Goal: Contribute content: Add original content to the website for others to see

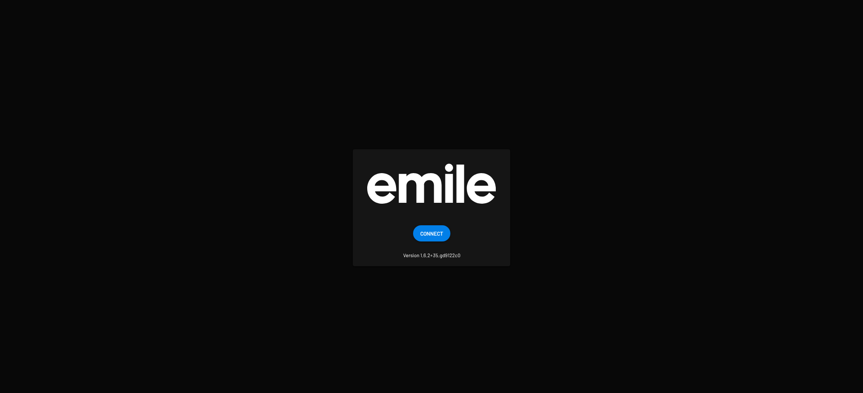
click at [420, 219] on mat-card "Connect Version 1.6.2+35.gd9122c0" at bounding box center [431, 207] width 157 height 116
click at [427, 236] on span "Connect" at bounding box center [431, 233] width 23 height 16
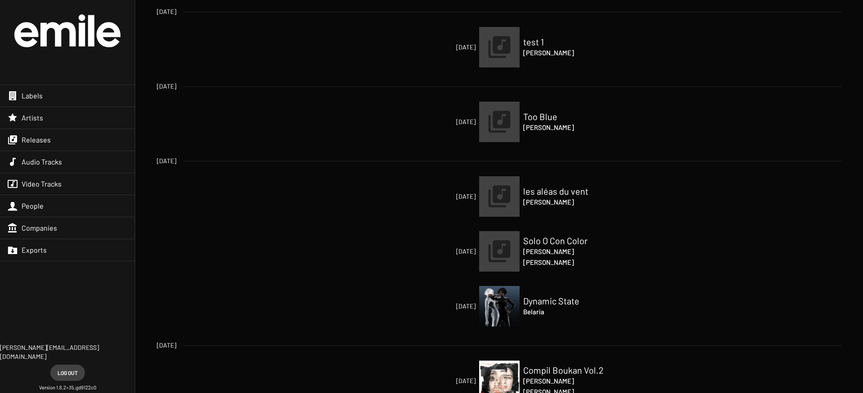
click at [76, 138] on div "Releases" at bounding box center [67, 140] width 135 height 22
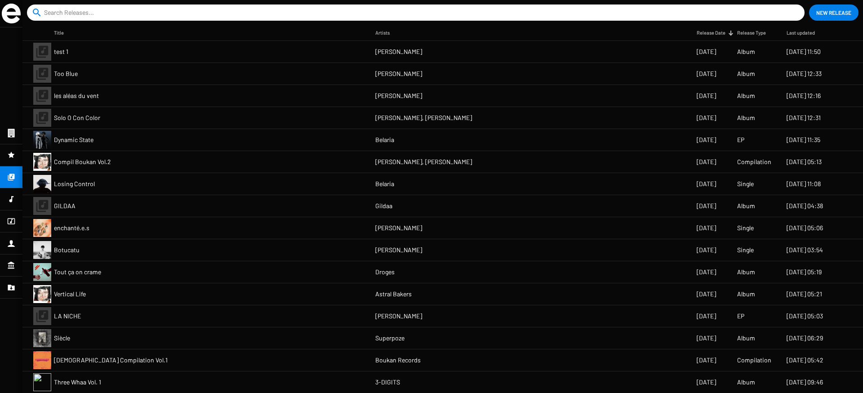
click at [832, 12] on span "New Release" at bounding box center [833, 12] width 35 height 16
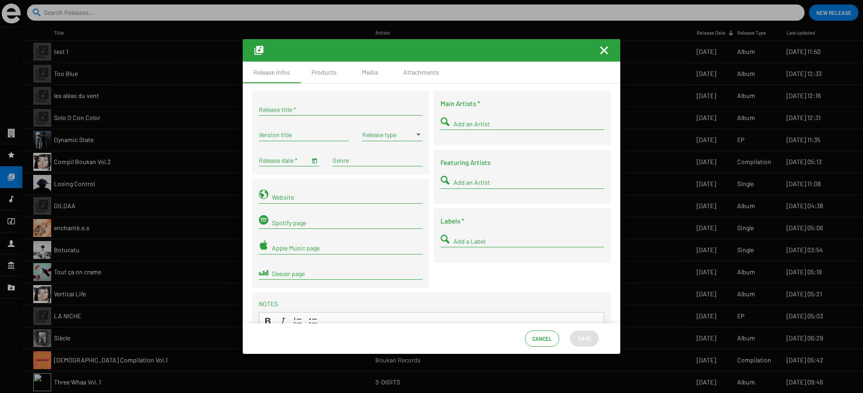
click at [455, 129] on div "Add an Artist" at bounding box center [529, 121] width 151 height 18
click at [432, 125] on div "Main Artists * Add an Artist Featuring Artists Add an Artist Labels * Add a Lab…" at bounding box center [523, 191] width 182 height 201
click at [319, 74] on div "Products" at bounding box center [324, 72] width 25 height 9
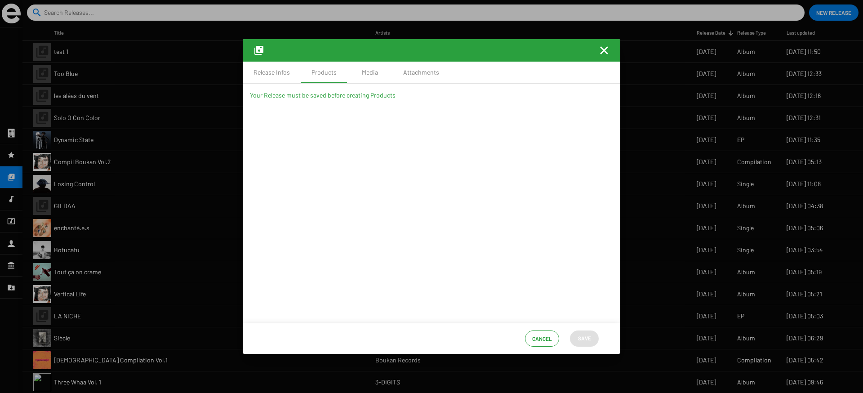
click at [602, 50] on mat-icon "Fermer la fenêtre" at bounding box center [604, 50] width 11 height 11
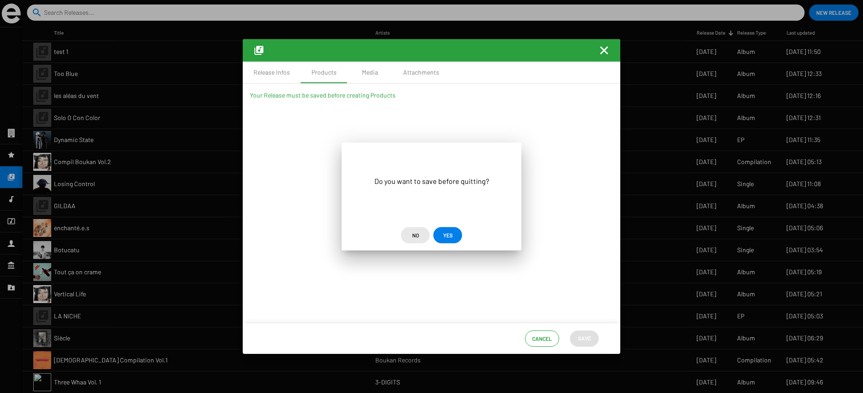
click at [414, 234] on span "No" at bounding box center [415, 235] width 7 height 16
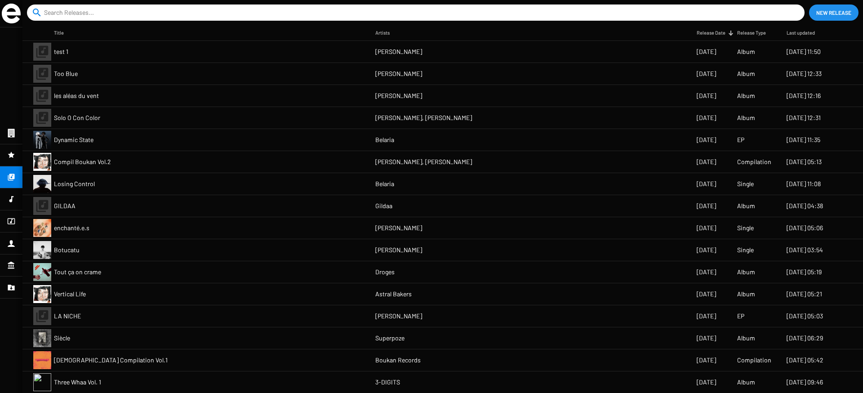
click at [357, 232] on mat-cell "enchanté.e.s" at bounding box center [214, 228] width 321 height 22
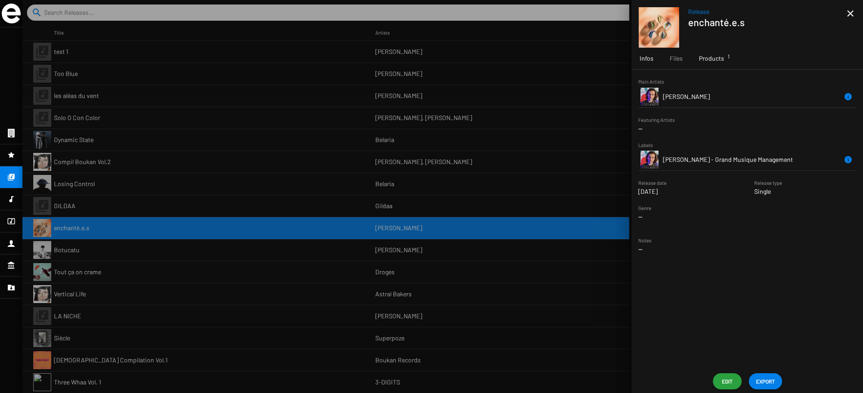
click at [699, 61] on span "Products 1" at bounding box center [711, 58] width 25 height 9
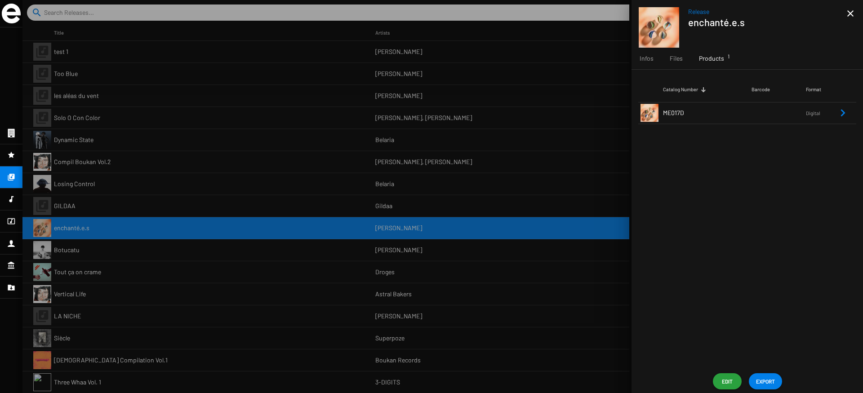
click at [722, 110] on td "ME017D" at bounding box center [707, 113] width 89 height 22
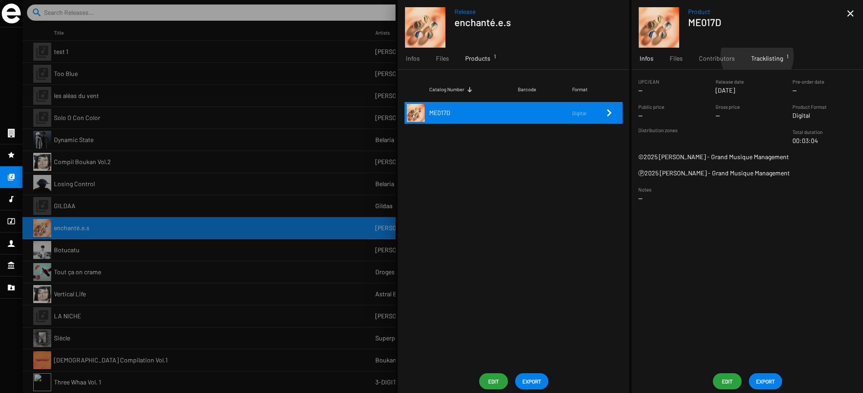
click at [755, 56] on span "Tracklisting 1" at bounding box center [767, 58] width 32 height 9
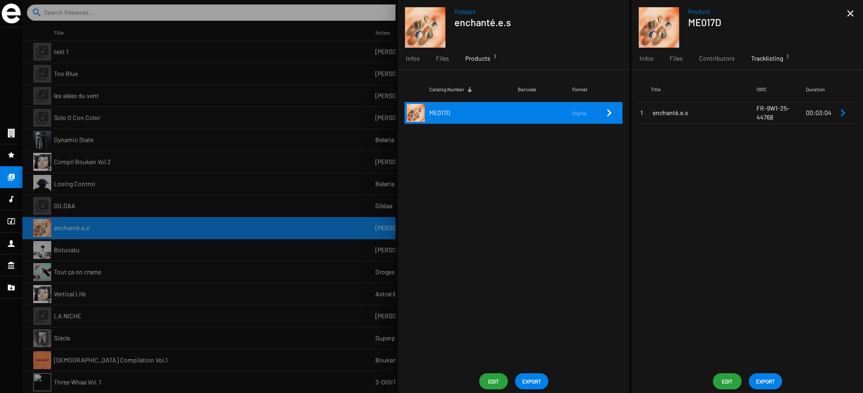
click at [730, 380] on span "Edit" at bounding box center [727, 381] width 14 height 16
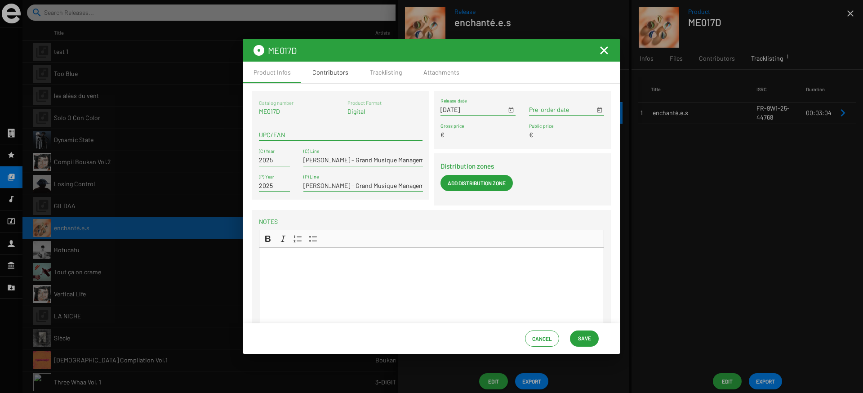
click at [355, 79] on div "Contributors" at bounding box center [331, 73] width 58 height 22
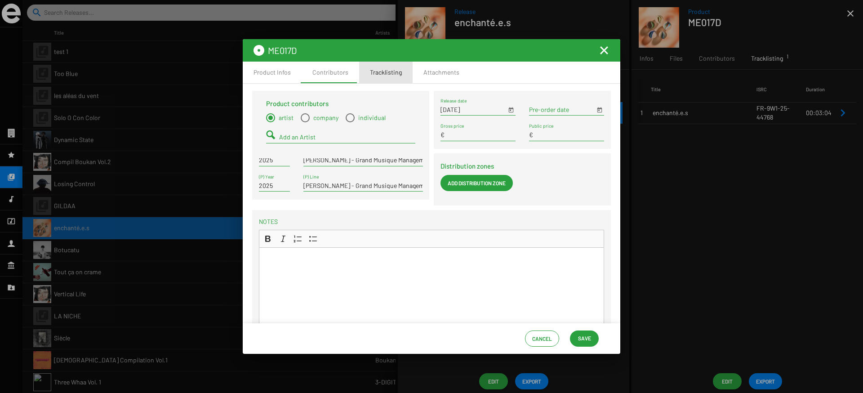
click at [367, 78] on div "Tracklisting" at bounding box center [385, 73] width 53 height 22
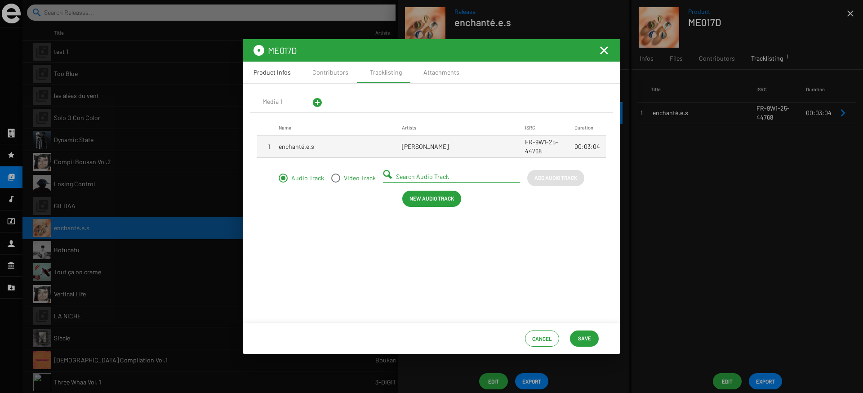
click at [269, 77] on div "Product Infos" at bounding box center [272, 73] width 59 height 22
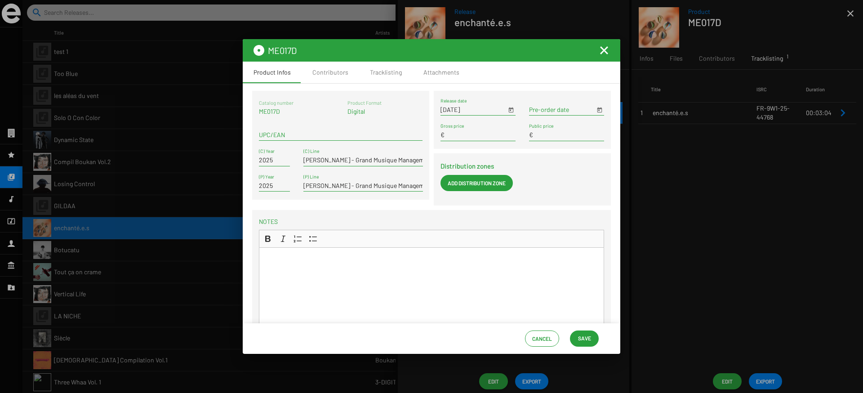
scroll to position [98, 0]
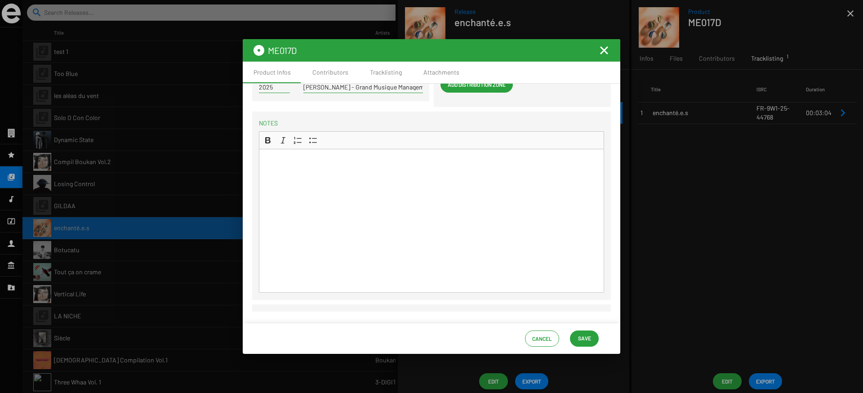
click at [604, 50] on mat-icon "Fermer la fenêtre" at bounding box center [604, 50] width 11 height 11
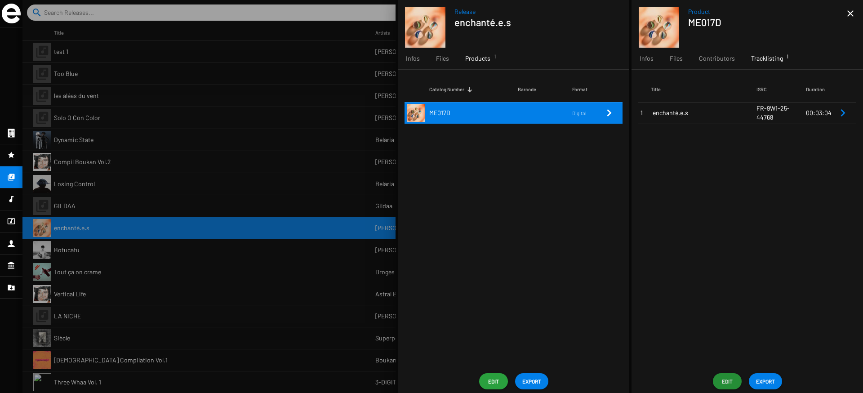
click at [257, 205] on div at bounding box center [442, 196] width 841 height 393
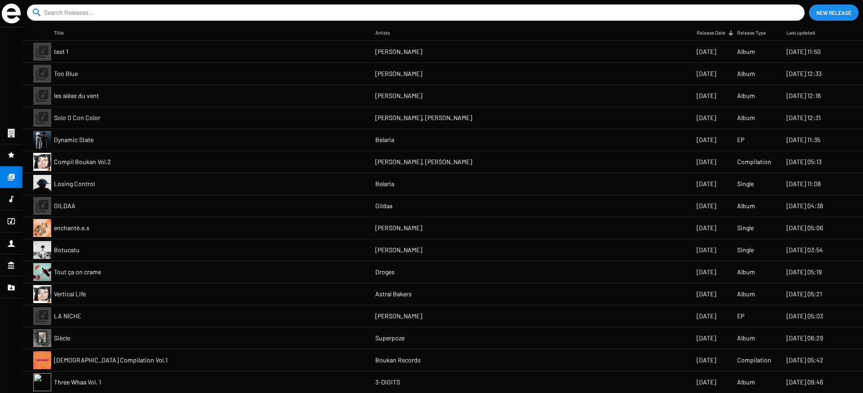
click at [819, 12] on span "New Release" at bounding box center [833, 12] width 35 height 16
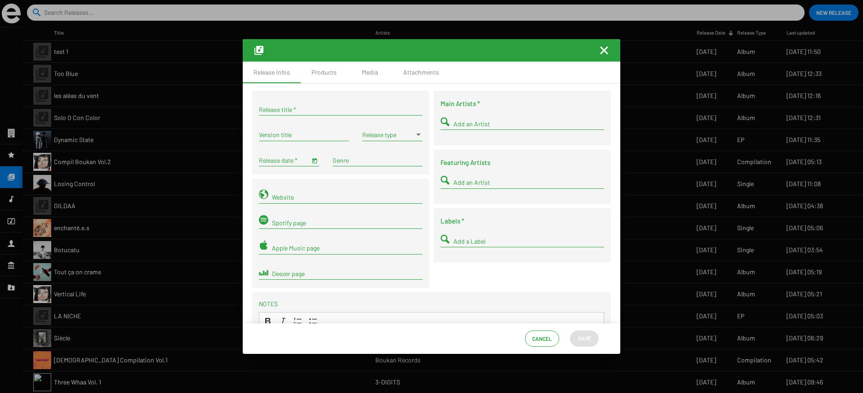
click at [382, 139] on div "Release type" at bounding box center [392, 133] width 60 height 18
click at [371, 174] on span "EP" at bounding box center [391, 172] width 60 height 19
click at [414, 74] on div "Attachments" at bounding box center [421, 72] width 36 height 9
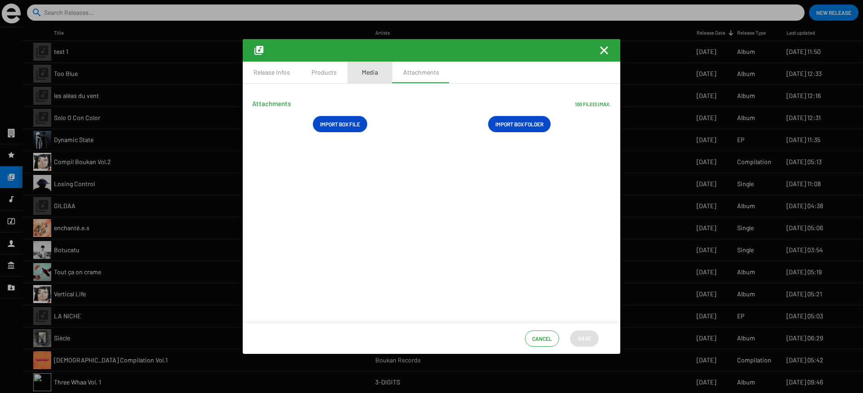
click at [380, 74] on div "Media" at bounding box center [369, 73] width 45 height 22
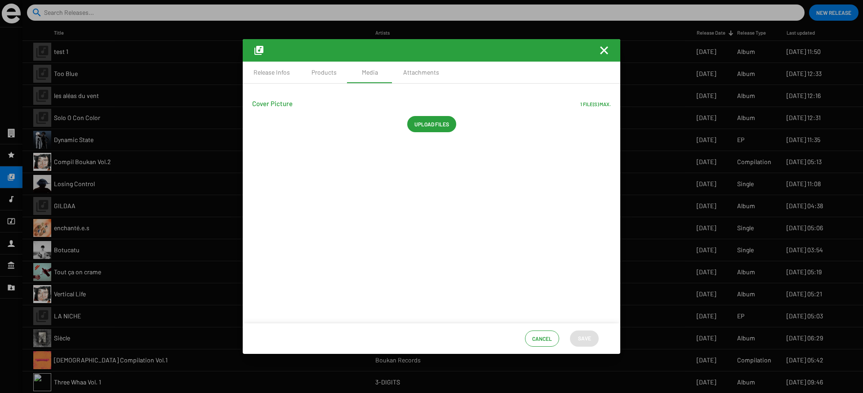
click at [604, 49] on mat-icon "Fermer la fenêtre" at bounding box center [604, 50] width 11 height 11
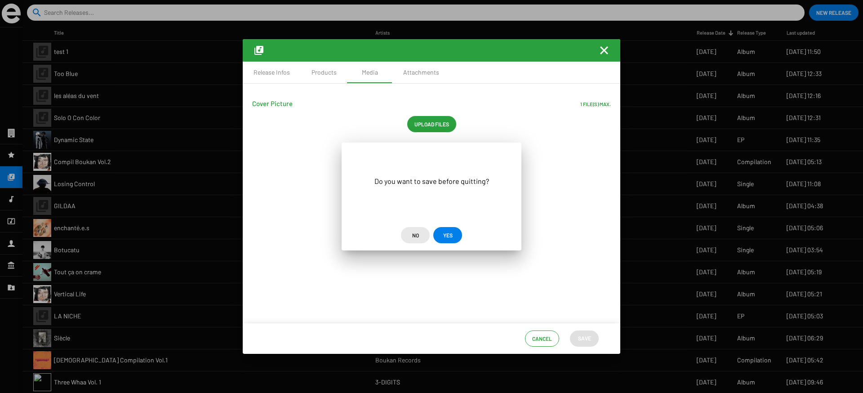
click at [405, 236] on button "No" at bounding box center [415, 235] width 29 height 16
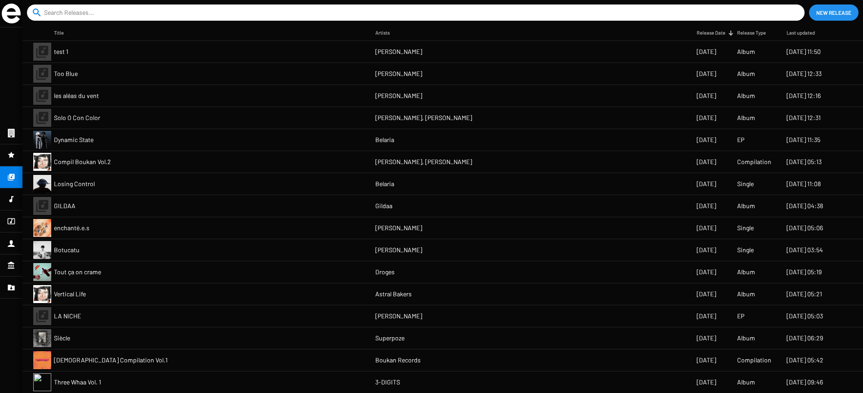
click at [404, 271] on mat-cell "Droges" at bounding box center [535, 272] width 321 height 22
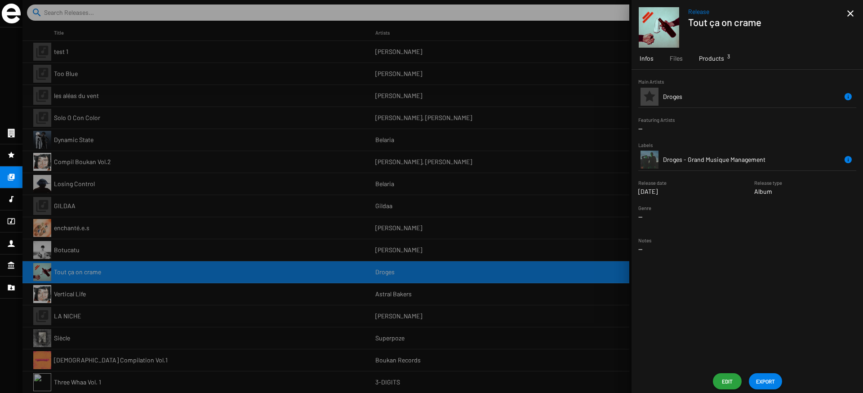
click at [726, 53] on div "Products 3" at bounding box center [711, 59] width 41 height 22
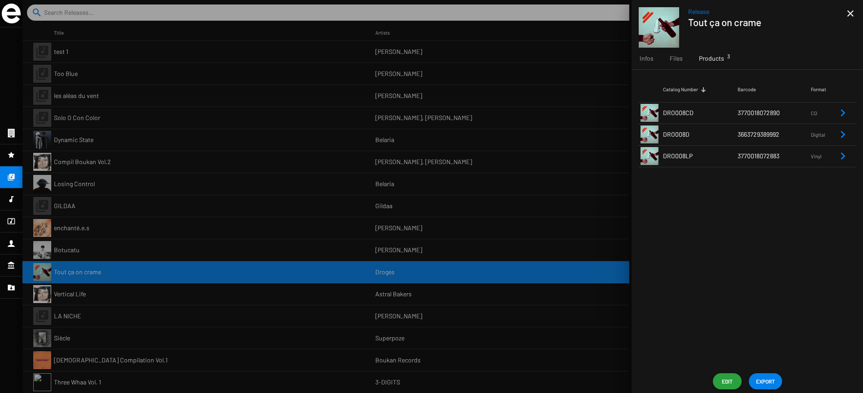
click at [762, 155] on span "3770018072883" at bounding box center [759, 156] width 42 height 8
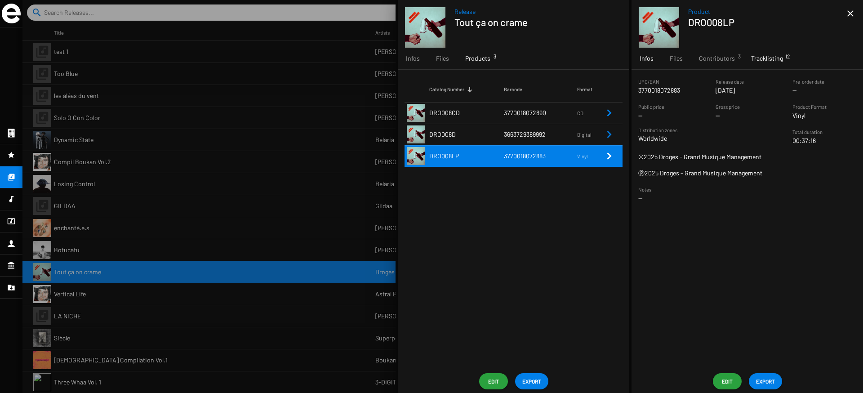
click at [757, 61] on span "Tracklisting 12" at bounding box center [767, 58] width 32 height 9
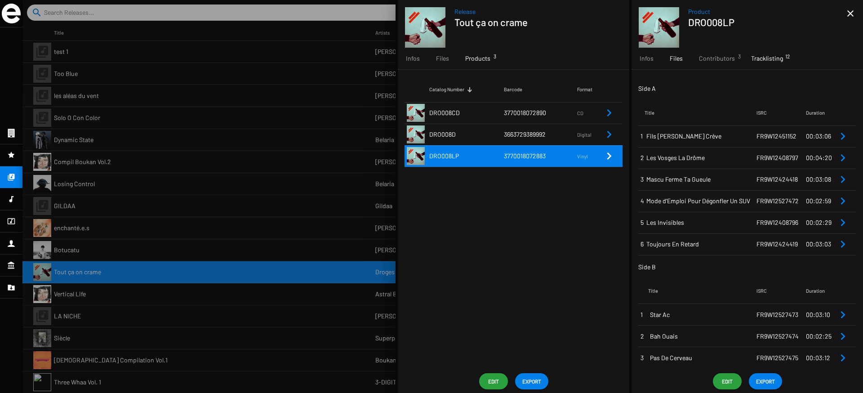
click at [687, 65] on div "Files" at bounding box center [676, 59] width 29 height 22
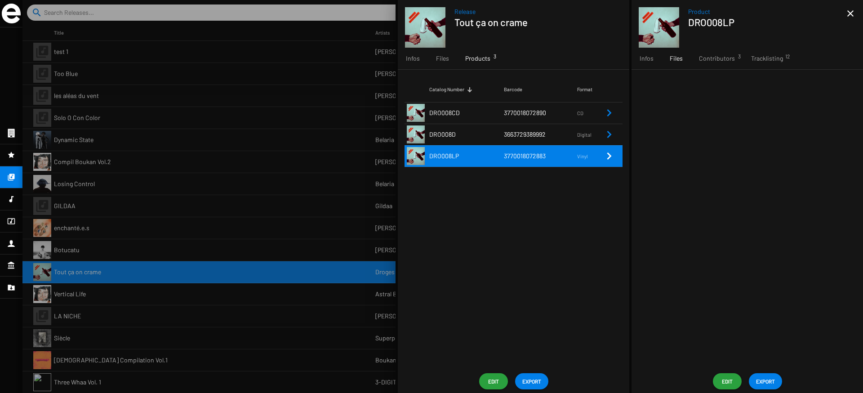
click at [731, 378] on span "Edit" at bounding box center [727, 381] width 14 height 16
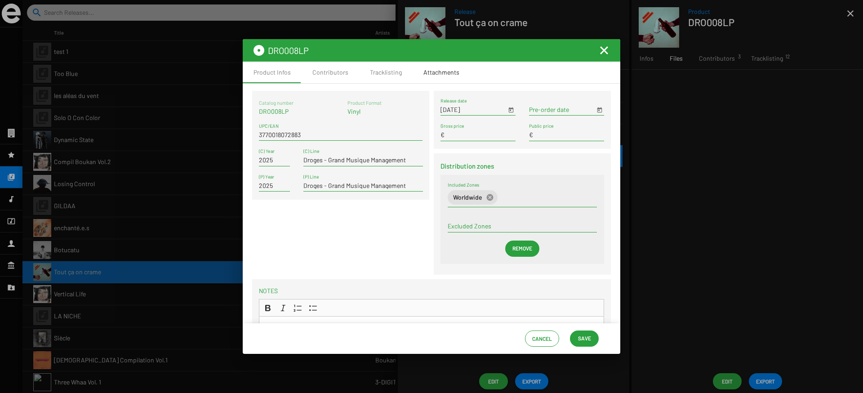
click at [436, 71] on div "Attachments" at bounding box center [441, 72] width 36 height 9
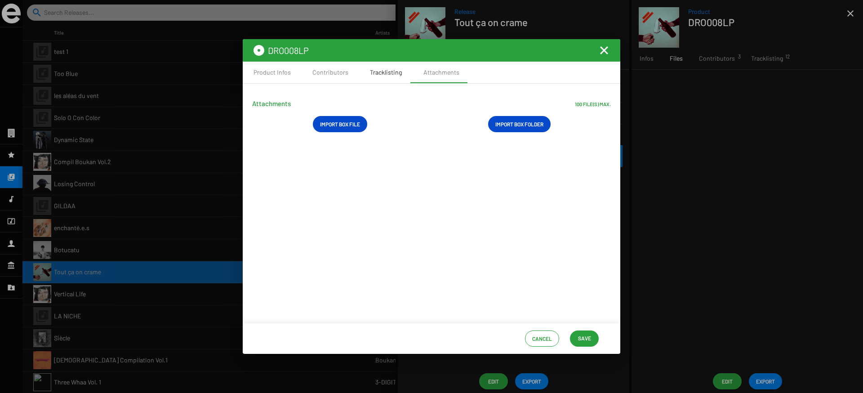
click at [388, 78] on div "Tracklisting" at bounding box center [385, 73] width 53 height 22
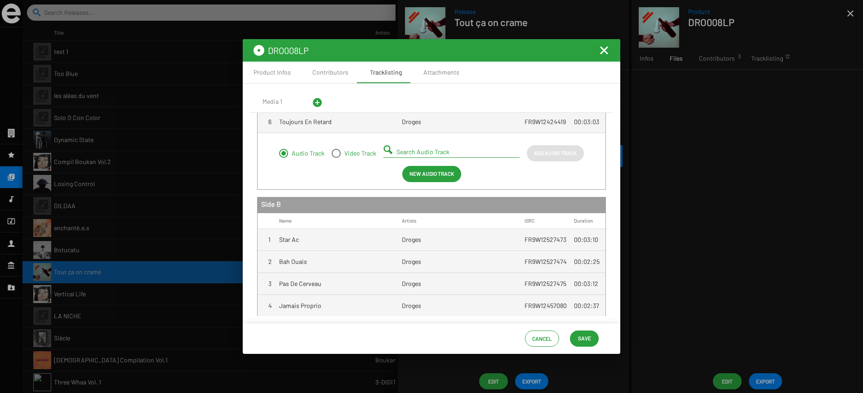
scroll to position [151, 0]
click at [601, 48] on mat-icon "Fermer la fenêtre" at bounding box center [604, 50] width 11 height 11
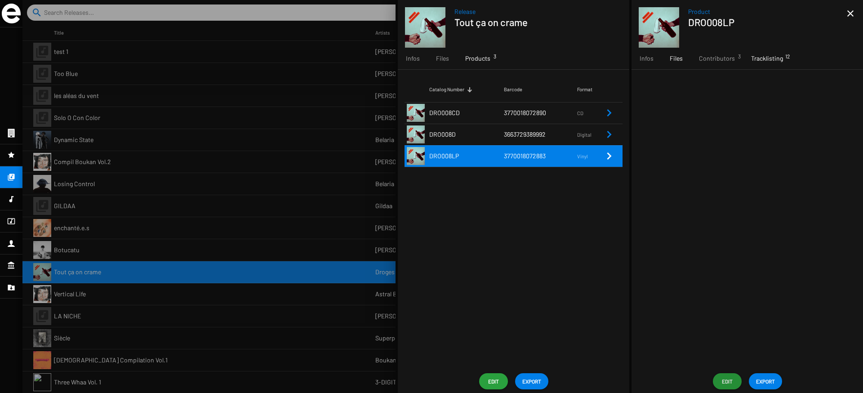
click at [771, 63] on div "Tracklisting 12" at bounding box center [767, 59] width 48 height 22
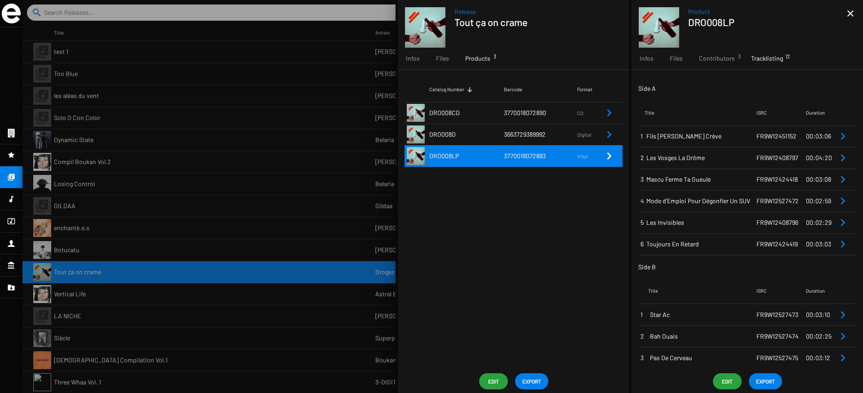
click at [831, 138] on td "00:03:06" at bounding box center [821, 136] width 31 height 22
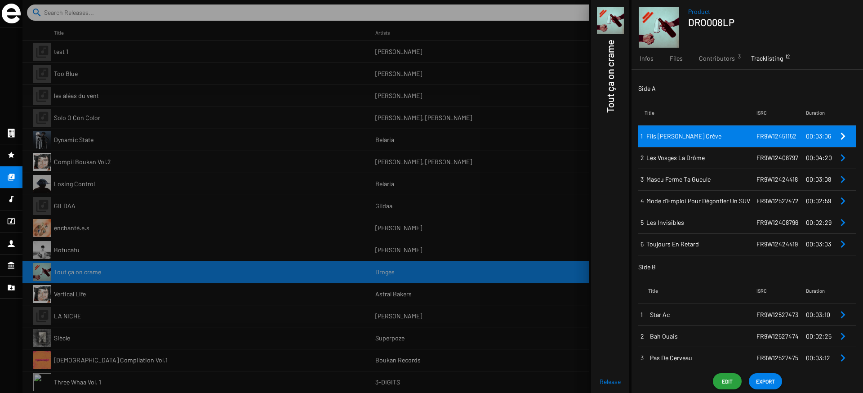
click at [729, 379] on span "Edit" at bounding box center [727, 381] width 14 height 16
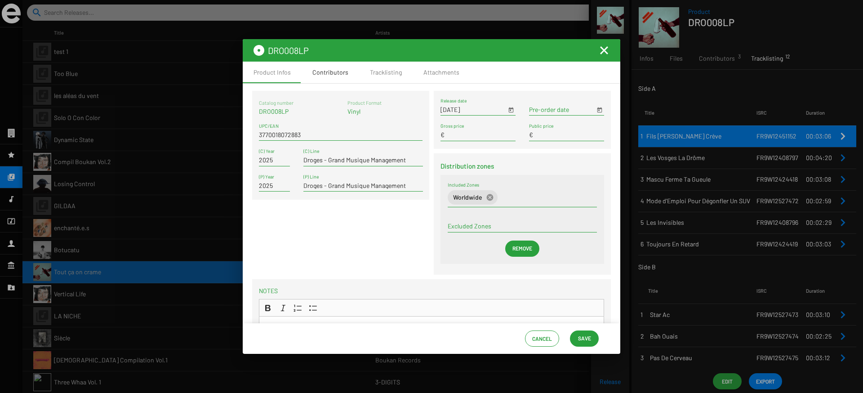
click at [334, 77] on div "Contributors" at bounding box center [331, 73] width 58 height 22
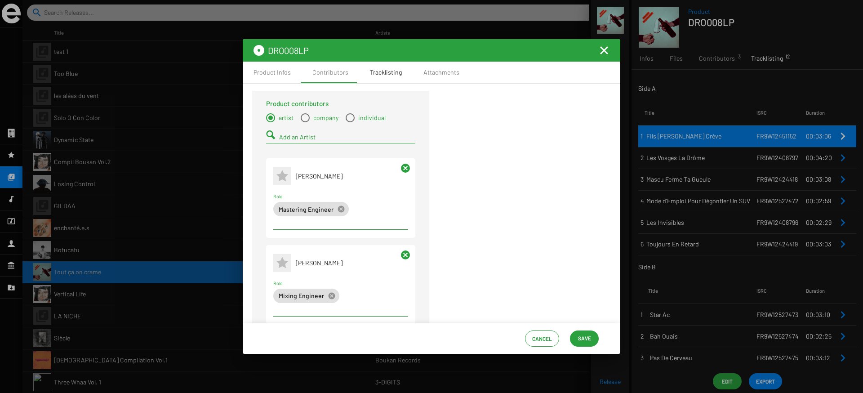
click at [380, 73] on div "Tracklisting" at bounding box center [386, 72] width 32 height 9
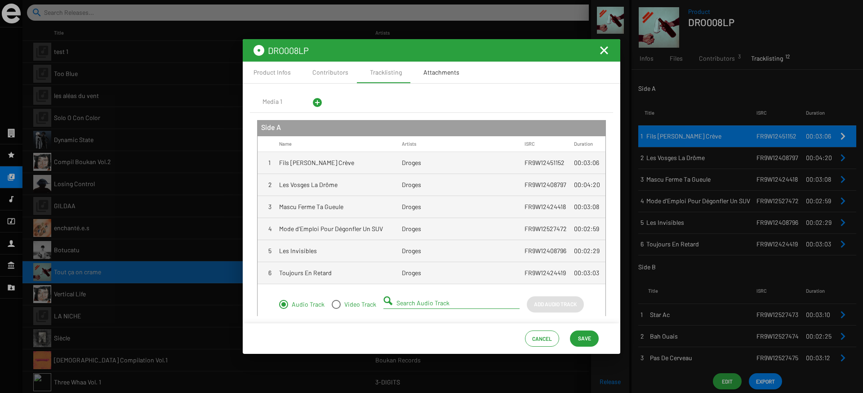
click at [423, 71] on div "Attachments" at bounding box center [441, 72] width 36 height 9
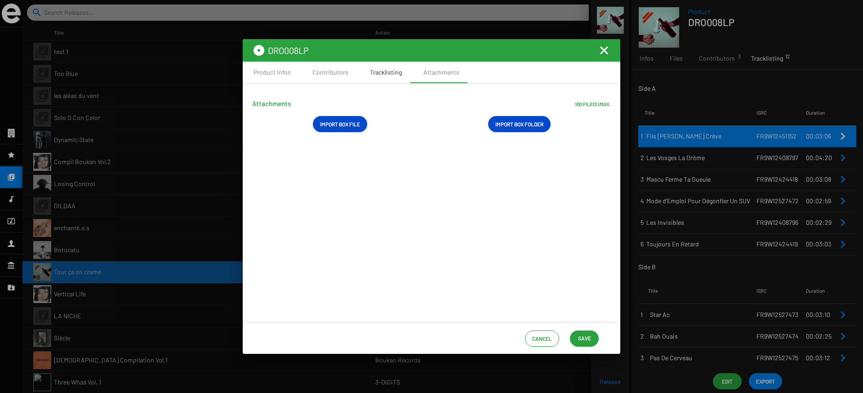
click at [379, 80] on div "Tracklisting" at bounding box center [385, 73] width 53 height 22
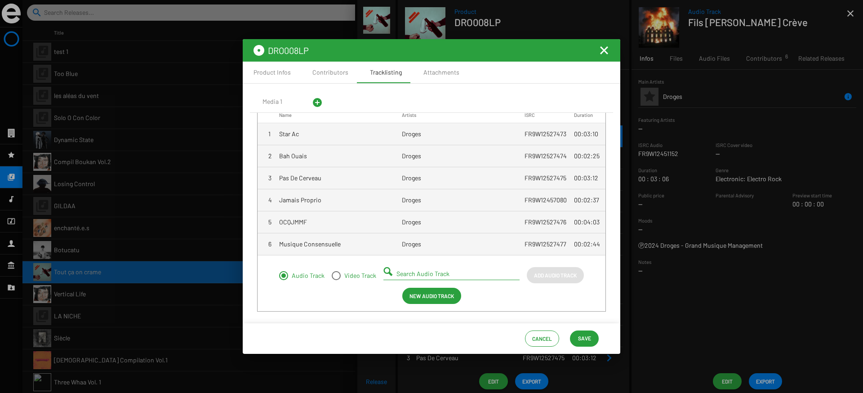
scroll to position [257, 0]
click at [605, 43] on mat-toolbar "DRO008LP" at bounding box center [432, 50] width 378 height 22
click at [604, 55] on mat-icon "Fermer la fenêtre" at bounding box center [604, 50] width 11 height 11
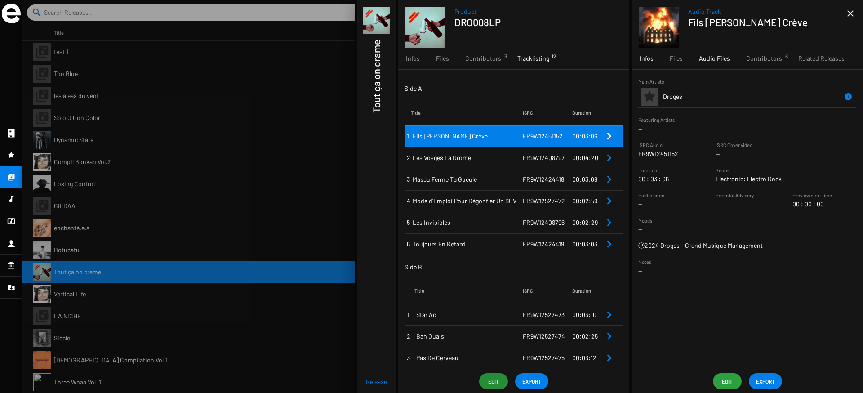
click at [699, 55] on span "Audio Files" at bounding box center [714, 58] width 31 height 9
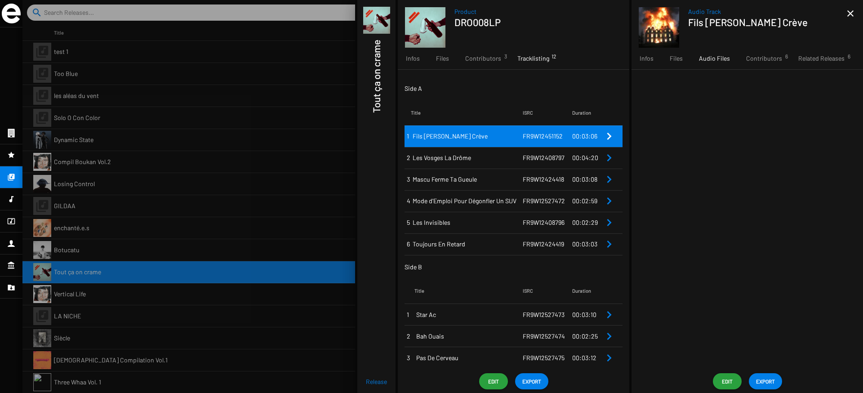
click at [731, 378] on span "Edit" at bounding box center [727, 381] width 14 height 16
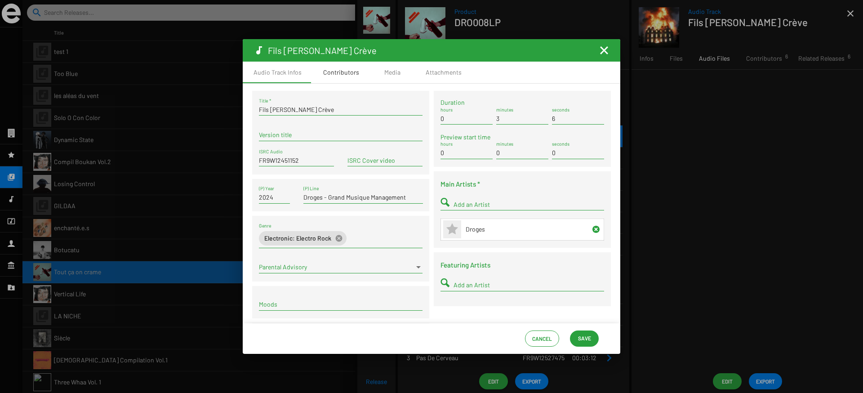
click at [332, 76] on div "Contributors" at bounding box center [341, 72] width 36 height 9
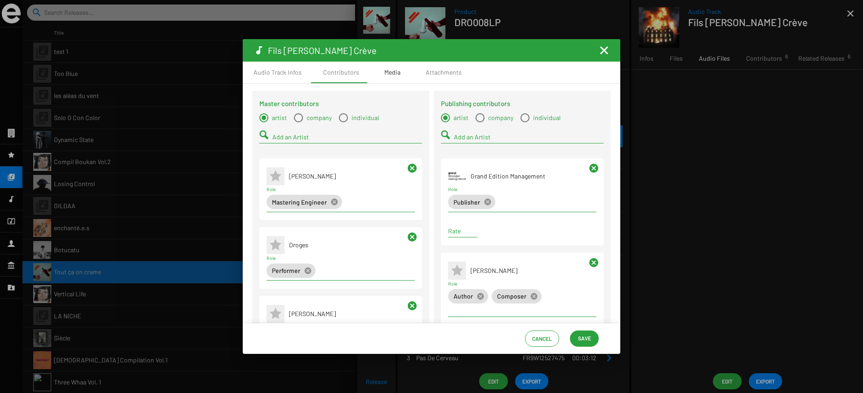
click at [396, 73] on div "Media" at bounding box center [392, 72] width 16 height 9
click at [419, 73] on div "Attachments" at bounding box center [444, 73] width 58 height 22
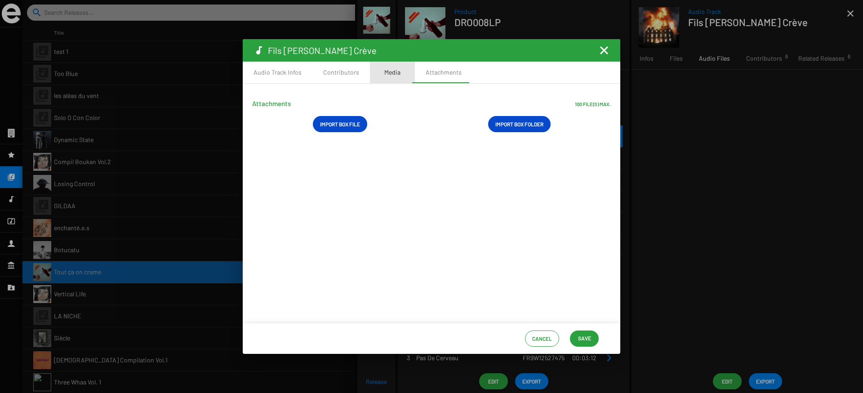
click at [389, 76] on div "Media" at bounding box center [392, 72] width 16 height 9
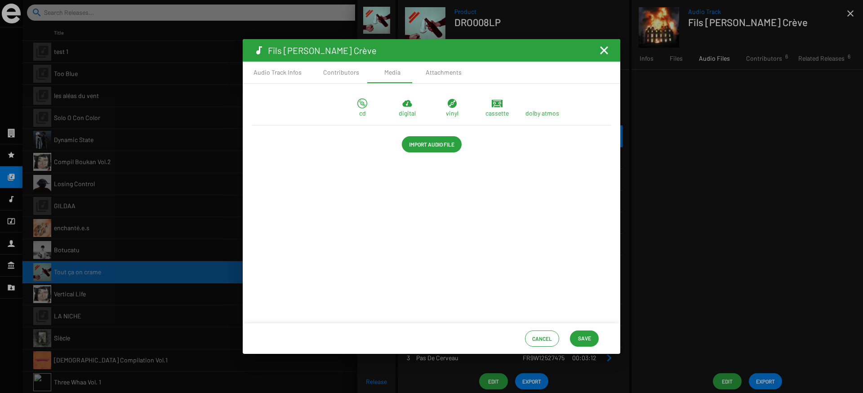
click at [427, 148] on span "Import Audio File" at bounding box center [431, 144] width 45 height 16
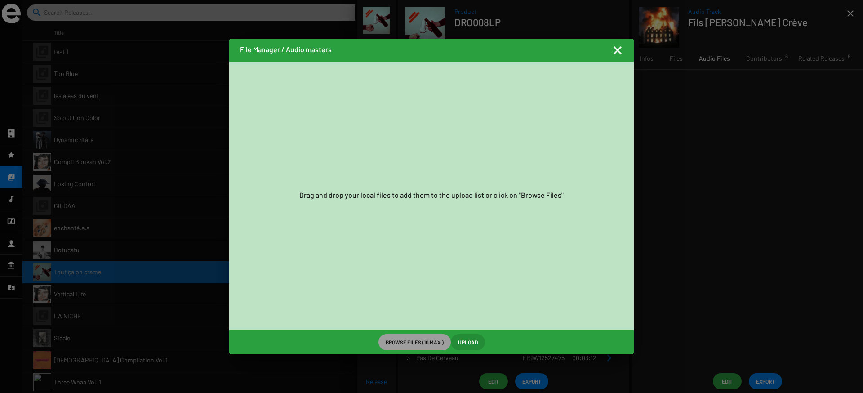
click at [622, 53] on mat-icon "Fermer la fenêtre" at bounding box center [617, 50] width 11 height 11
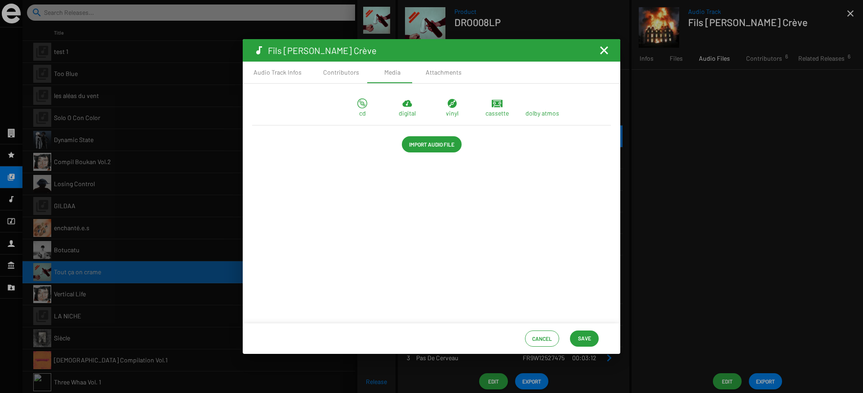
click at [453, 107] on icon at bounding box center [452, 103] width 9 height 9
click at [428, 148] on span "Import Audio File" at bounding box center [431, 144] width 45 height 16
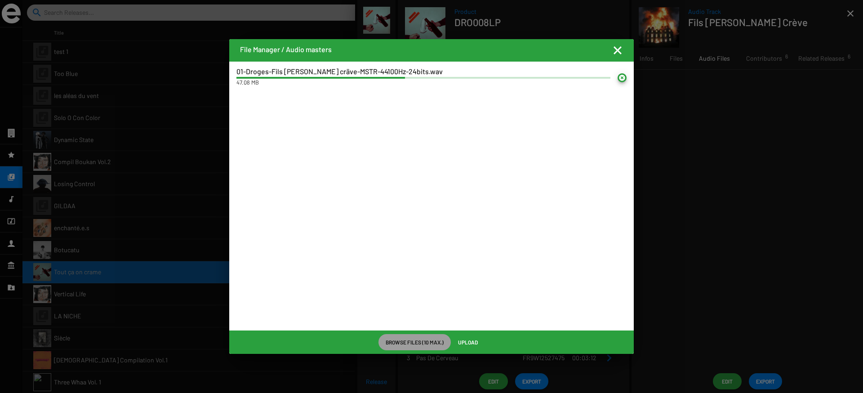
click at [471, 341] on span "Upload" at bounding box center [468, 342] width 20 height 16
click at [466, 343] on span "Upload" at bounding box center [468, 342] width 20 height 16
click at [455, 235] on mat-list "01-Droges-Fils de bourge cräve-MSTR-44100Hz-24bits.wav 47.08 MB" at bounding box center [431, 196] width 405 height 269
click at [472, 344] on span "Upload" at bounding box center [468, 342] width 20 height 16
click at [466, 344] on span "Upload" at bounding box center [468, 342] width 20 height 16
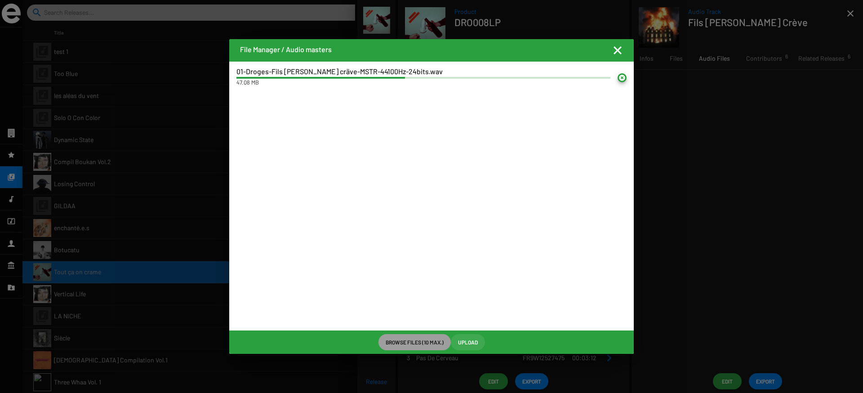
click at [466, 344] on span "Upload" at bounding box center [468, 342] width 20 height 16
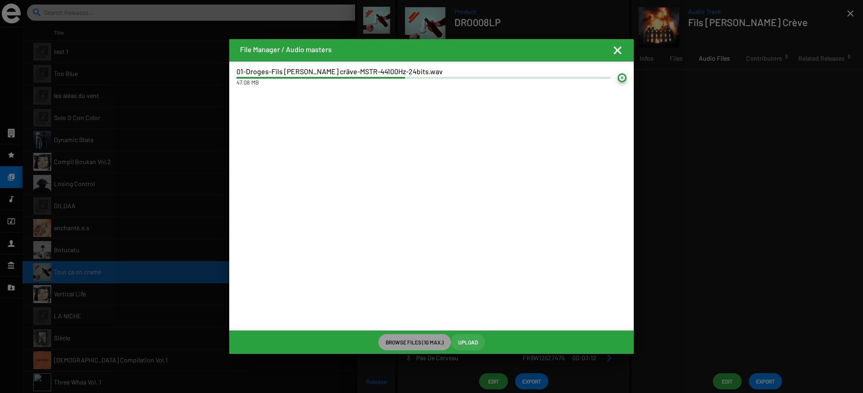
click at [466, 344] on span "Upload" at bounding box center [468, 342] width 20 height 16
click at [621, 79] on mat-icon at bounding box center [622, 77] width 9 height 9
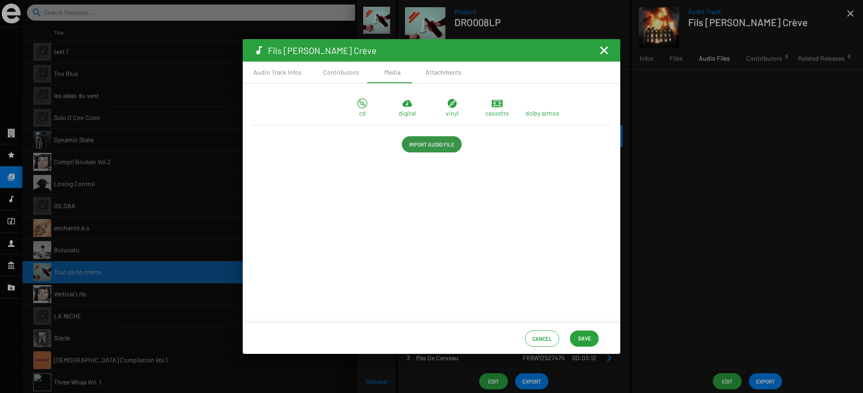
click at [440, 145] on span "Import Audio File" at bounding box center [431, 144] width 45 height 16
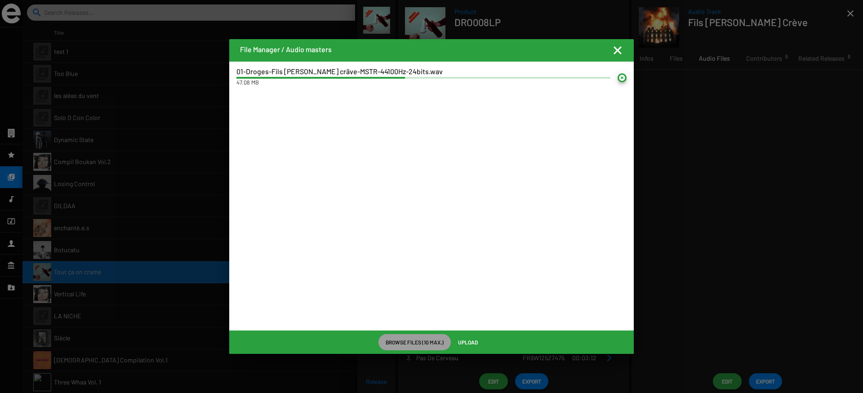
click at [469, 341] on span "Upload" at bounding box center [468, 342] width 20 height 16
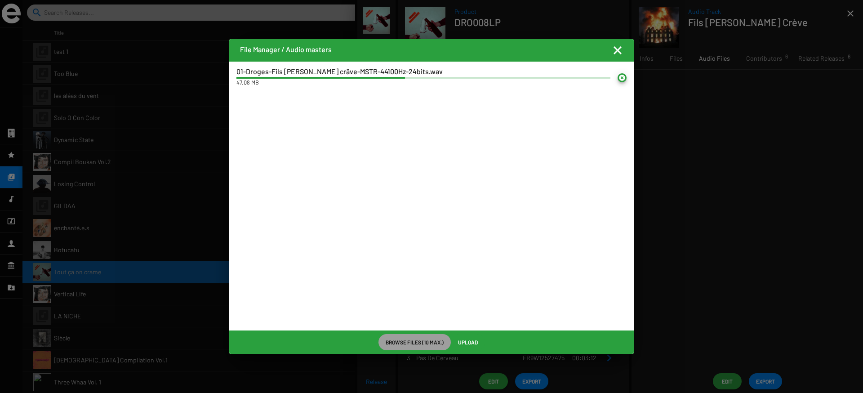
click at [622, 80] on mat-icon at bounding box center [622, 77] width 9 height 9
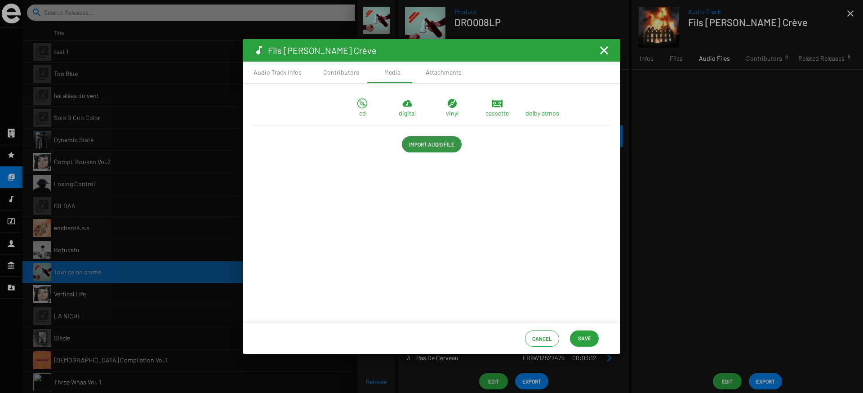
click at [416, 147] on span "Import Audio File" at bounding box center [431, 144] width 45 height 16
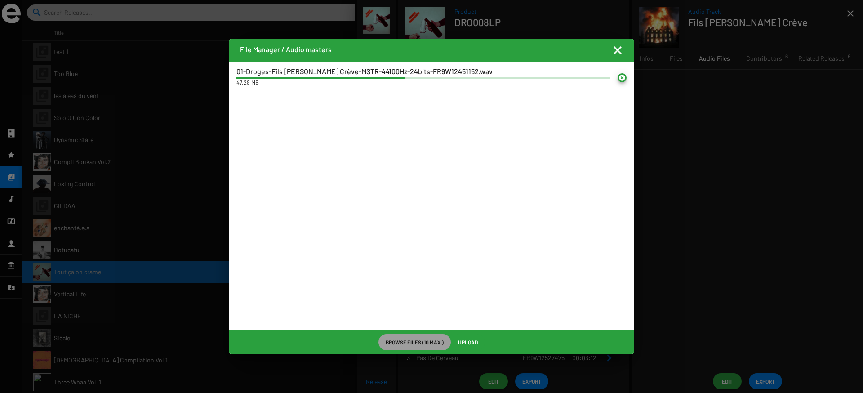
click at [468, 345] on span "Upload" at bounding box center [468, 342] width 20 height 16
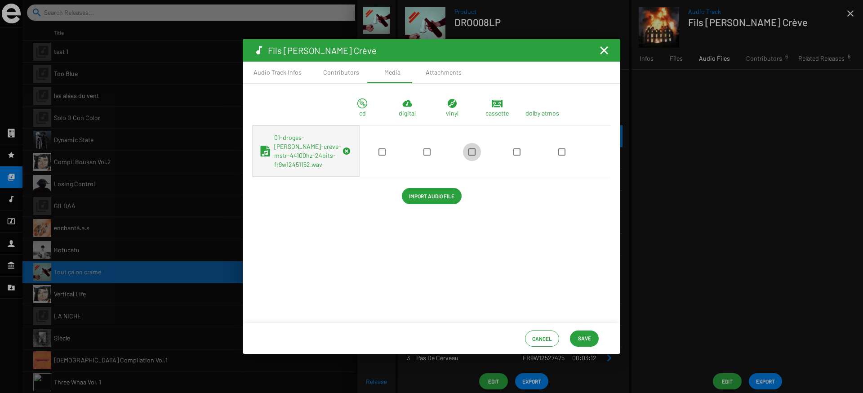
click at [468, 156] on span at bounding box center [471, 151] width 7 height 7
click at [472, 156] on input "checkbox" at bounding box center [472, 156] width 0 height 0
click at [513, 156] on span at bounding box center [516, 151] width 7 height 7
click at [516, 156] on input "checkbox" at bounding box center [516, 156] width 0 height 0
click at [468, 156] on span at bounding box center [471, 151] width 7 height 7
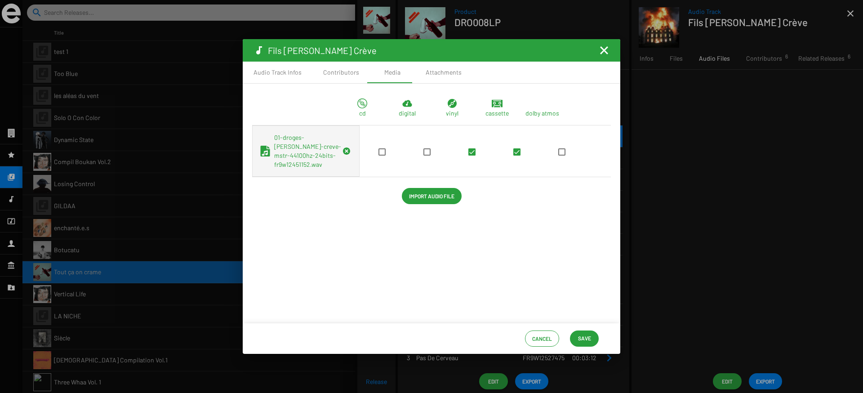
click at [472, 156] on input "checkbox" at bounding box center [472, 156] width 0 height 0
click at [423, 156] on span at bounding box center [426, 151] width 7 height 7
click at [427, 156] on input "checkbox" at bounding box center [427, 156] width 0 height 0
click at [513, 156] on span at bounding box center [516, 151] width 7 height 7
click at [516, 156] on input "checkbox" at bounding box center [516, 156] width 0 height 0
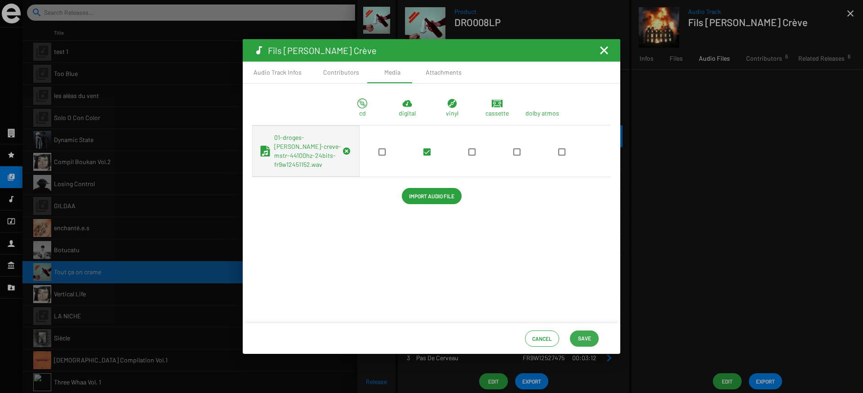
click at [581, 336] on span "Save" at bounding box center [584, 338] width 13 height 16
click at [583, 340] on span "Save" at bounding box center [584, 338] width 13 height 16
click at [603, 45] on mat-icon "Fermer la fenêtre" at bounding box center [604, 50] width 11 height 11
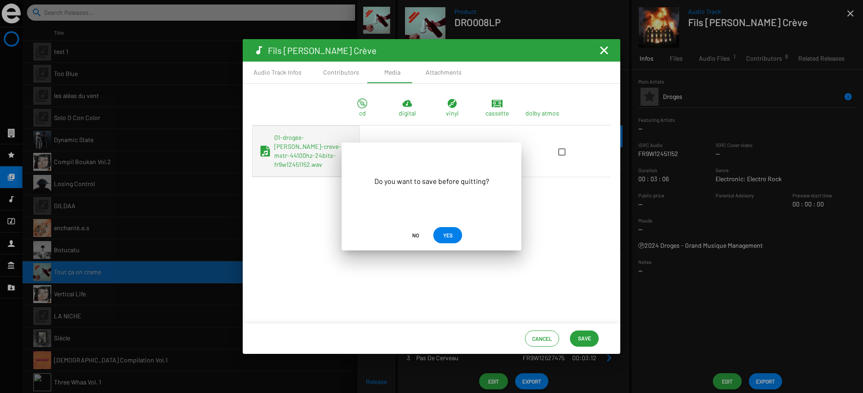
click at [447, 241] on span "YES" at bounding box center [447, 235] width 9 height 16
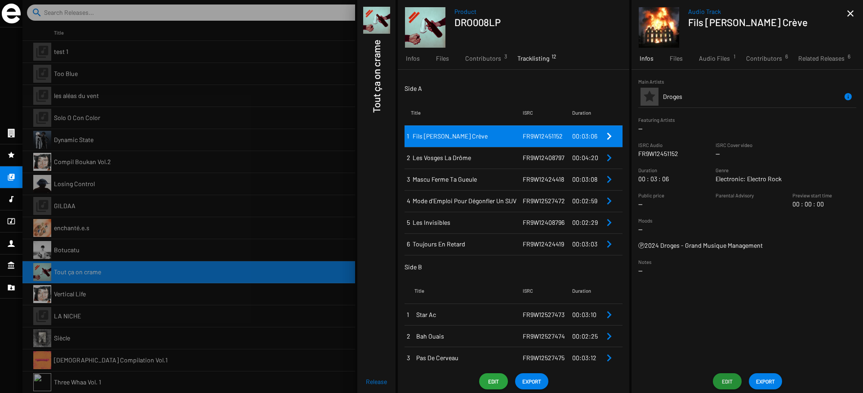
click at [187, 113] on div at bounding box center [442, 196] width 841 height 393
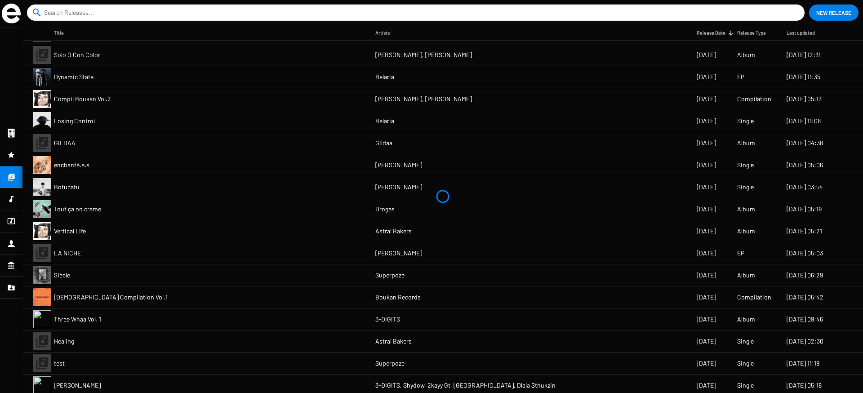
scroll to position [63, 0]
